Goal: Find specific page/section: Find specific page/section

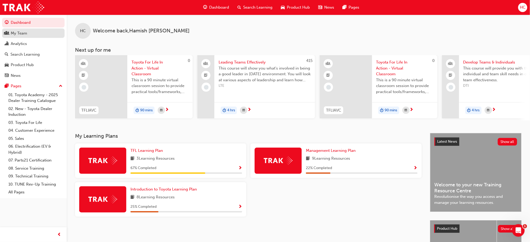
click at [17, 38] on link "My Team" at bounding box center [33, 33] width 62 height 10
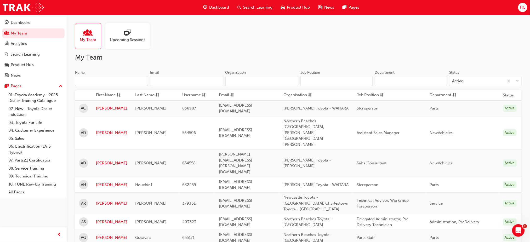
click at [105, 83] on input "Name" at bounding box center [111, 81] width 73 height 10
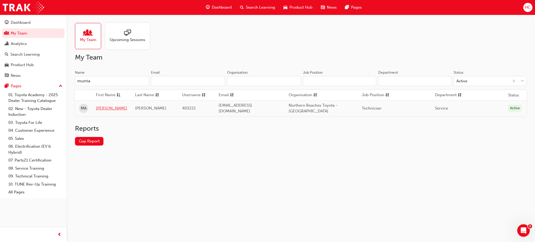
type input "munta"
click at [103, 110] on link "[PERSON_NAME]" at bounding box center [111, 108] width 31 height 6
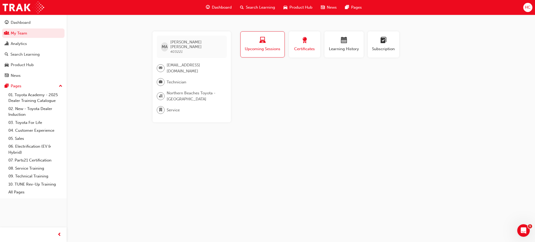
click at [307, 44] on span "award-icon" at bounding box center [305, 40] width 6 height 7
